Goal: Task Accomplishment & Management: Manage account settings

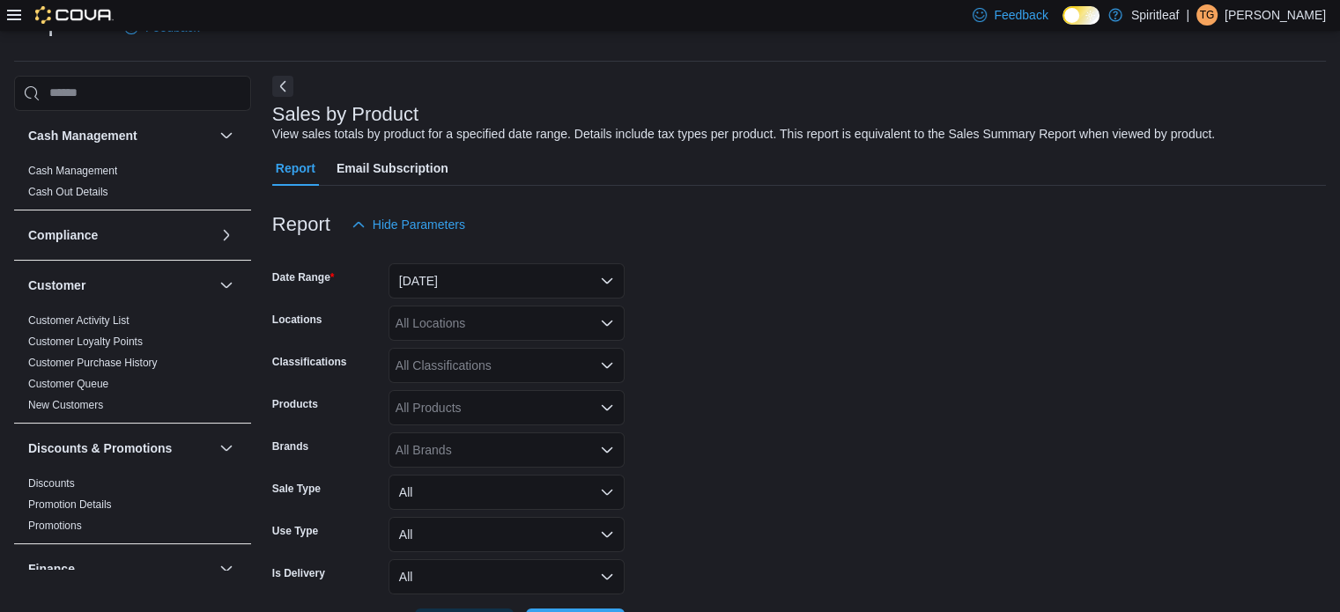
scroll to position [1159, 0]
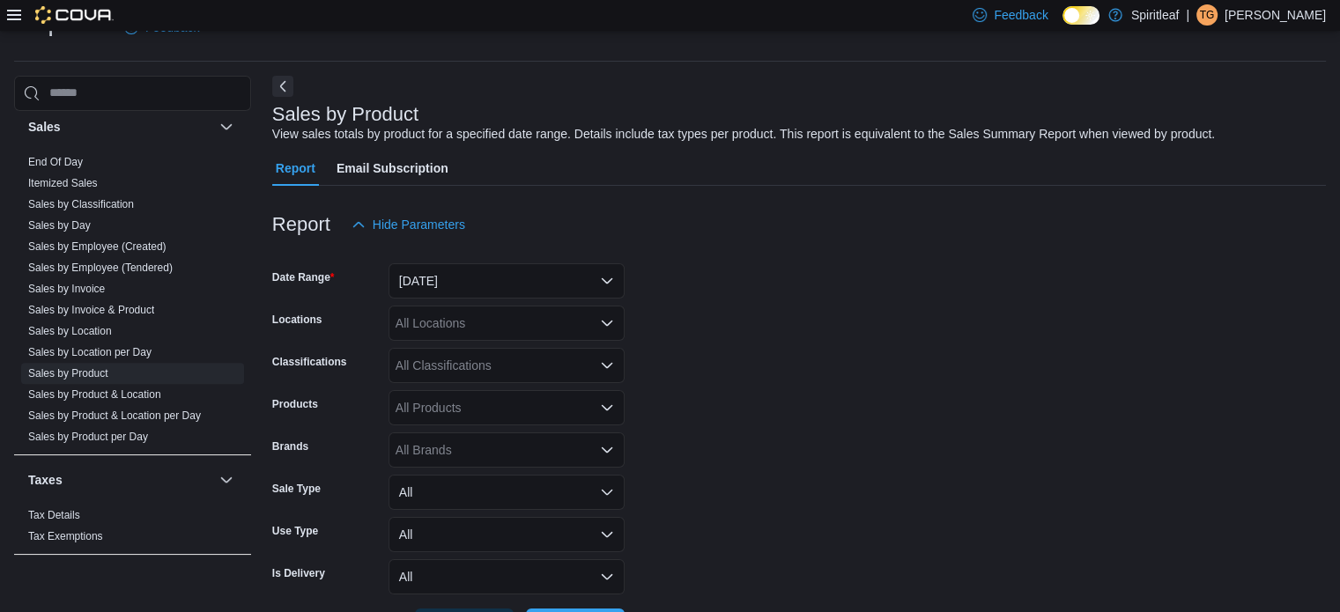
click at [1300, 16] on p "Torie G" at bounding box center [1274, 14] width 101 height 21
click at [1222, 168] on span "Sign Out" at bounding box center [1212, 168] width 48 height 18
